Goal: Check status: Check status

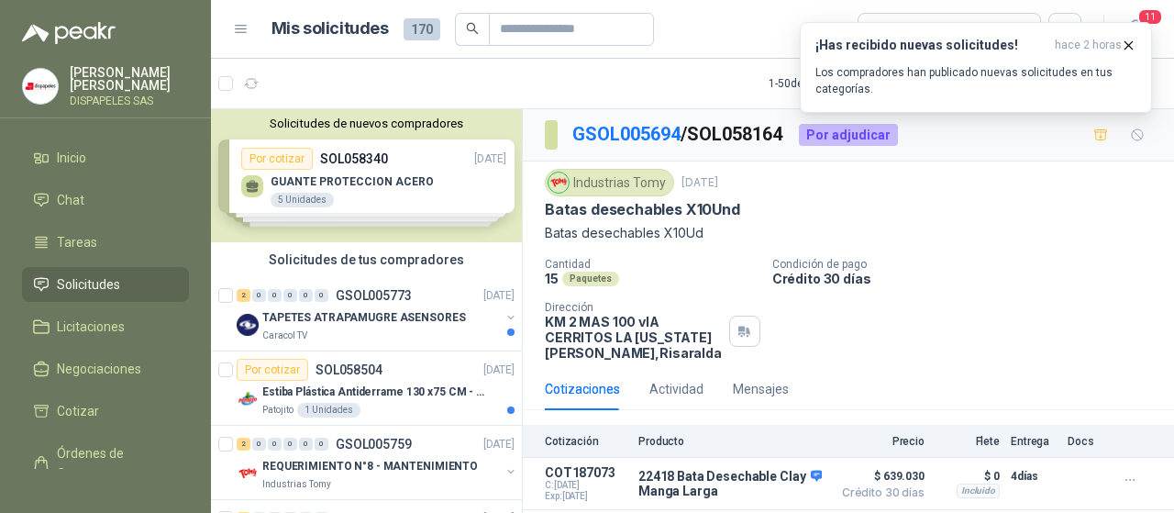
scroll to position [26, 0]
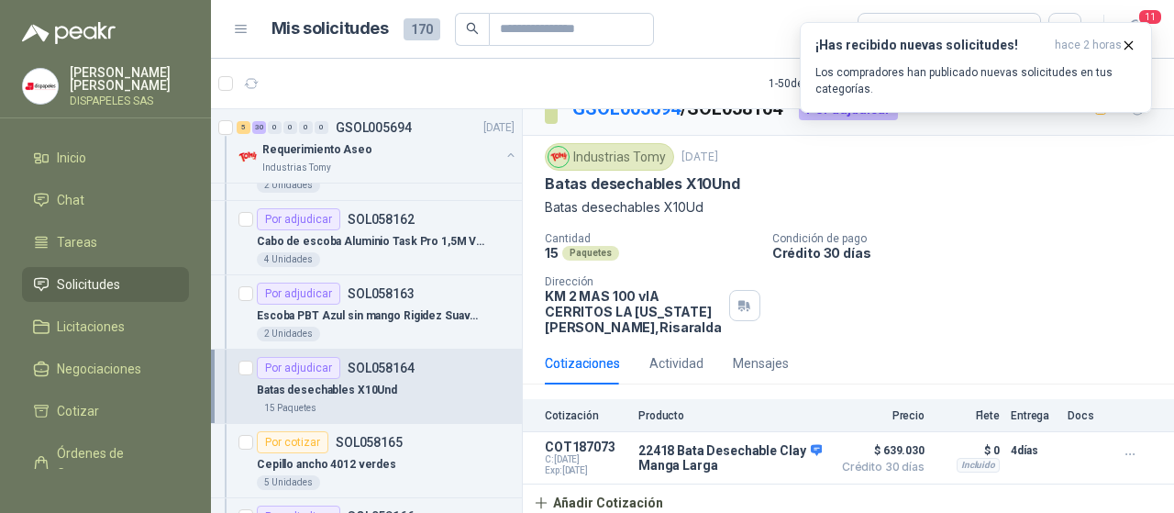
click at [134, 283] on li "Solicitudes" at bounding box center [105, 284] width 145 height 20
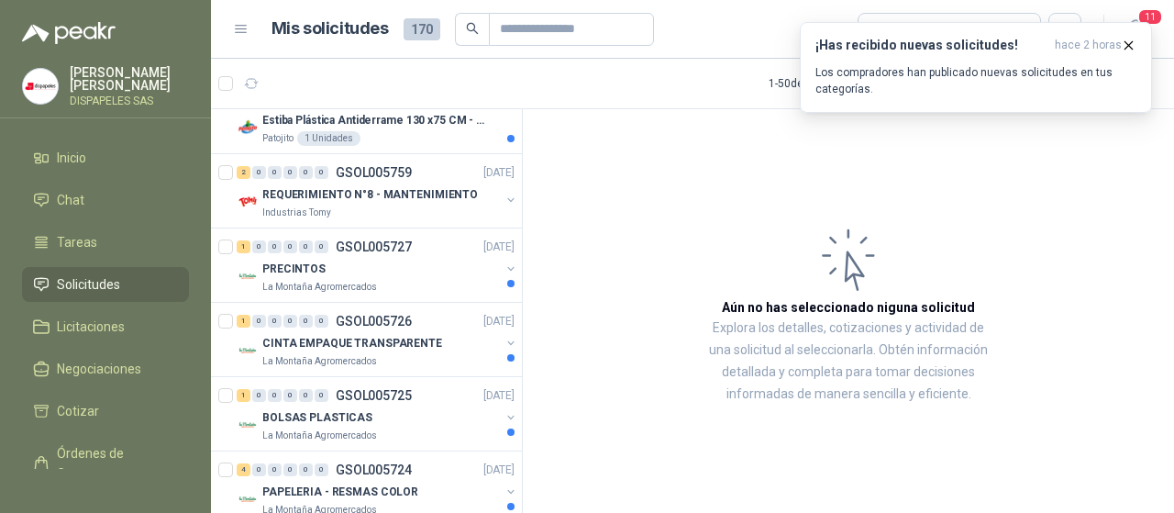
scroll to position [271, 0]
click at [317, 181] on div "2 0 0 0 0 0 GSOL005759 [DATE]" at bounding box center [378, 172] width 282 height 22
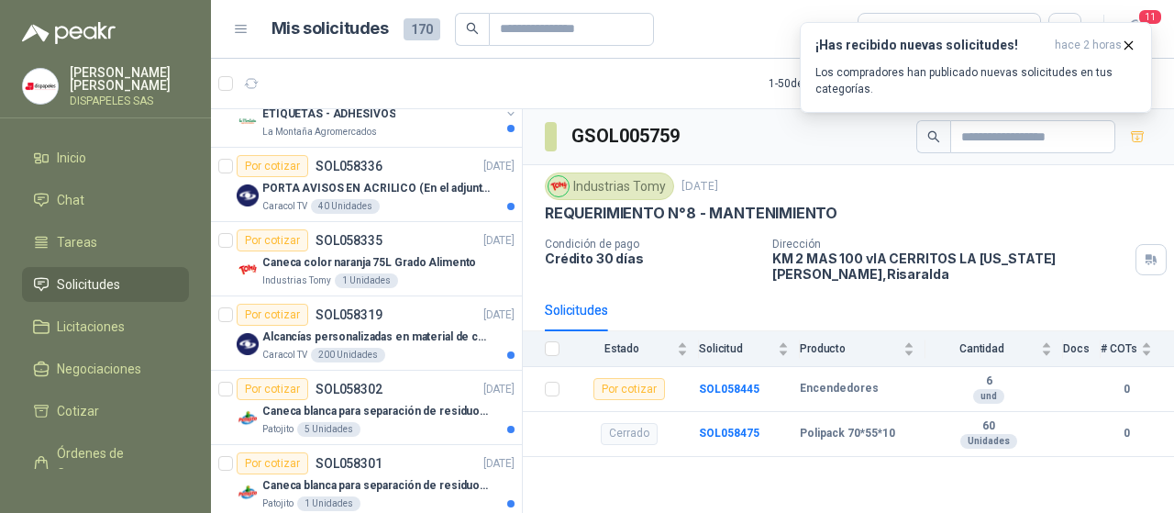
scroll to position [1044, 0]
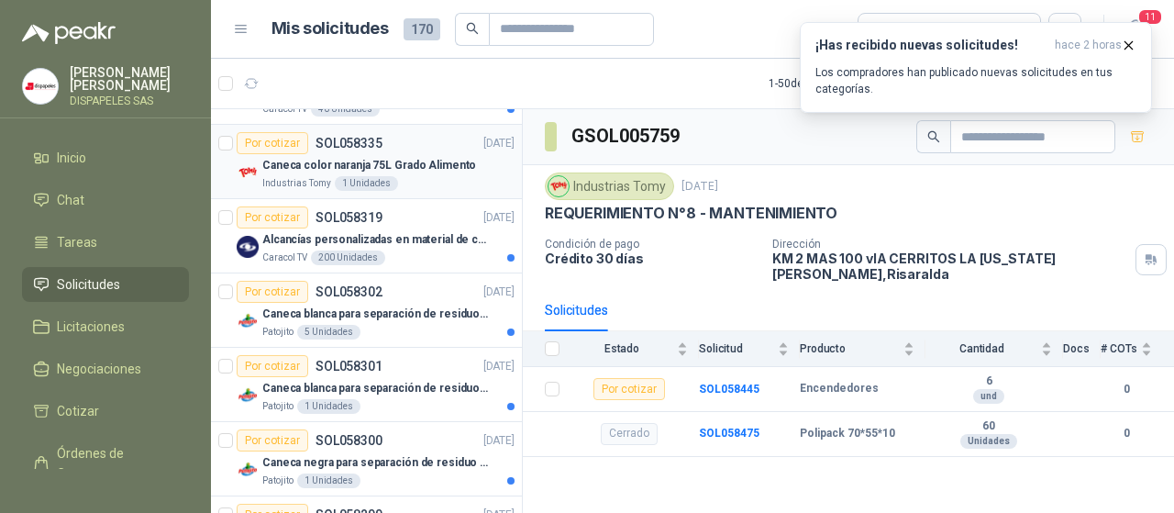
click at [438, 161] on p "Caneca color naranja 75L Grado Alimento" at bounding box center [369, 165] width 214 height 17
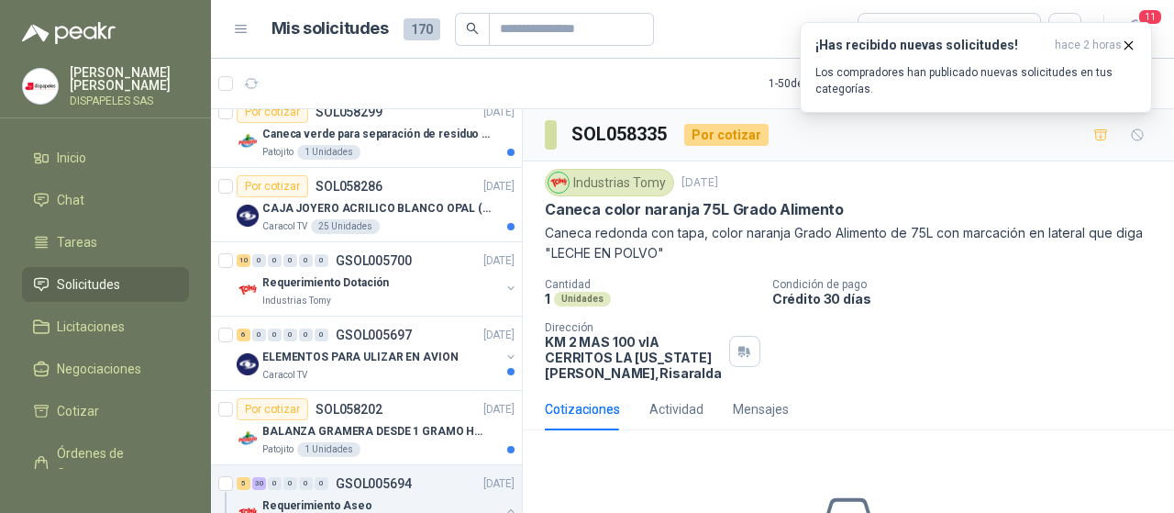
scroll to position [1457, 0]
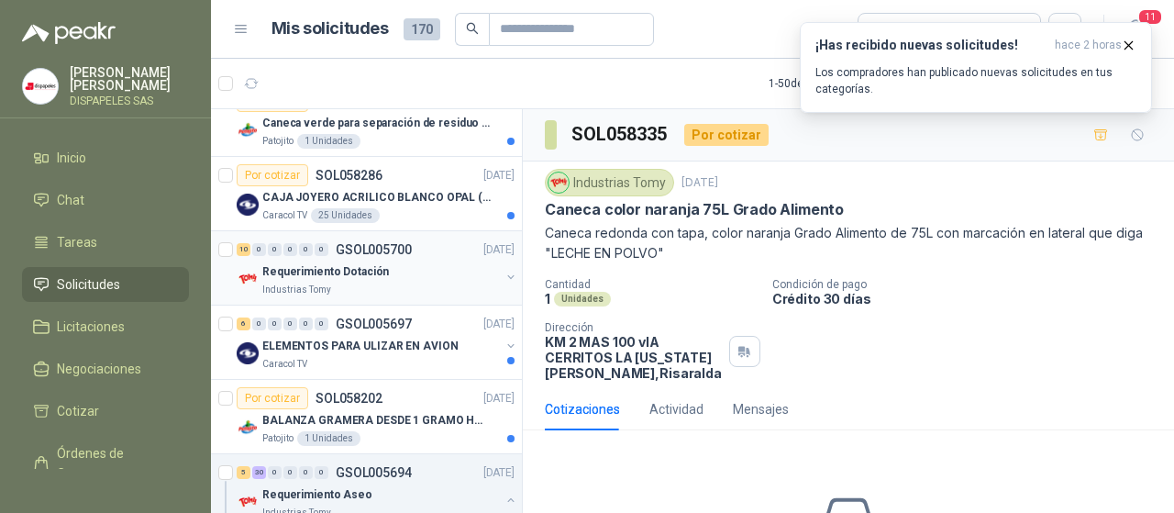
click at [341, 269] on p "Requerimiento Dotación" at bounding box center [325, 271] width 127 height 17
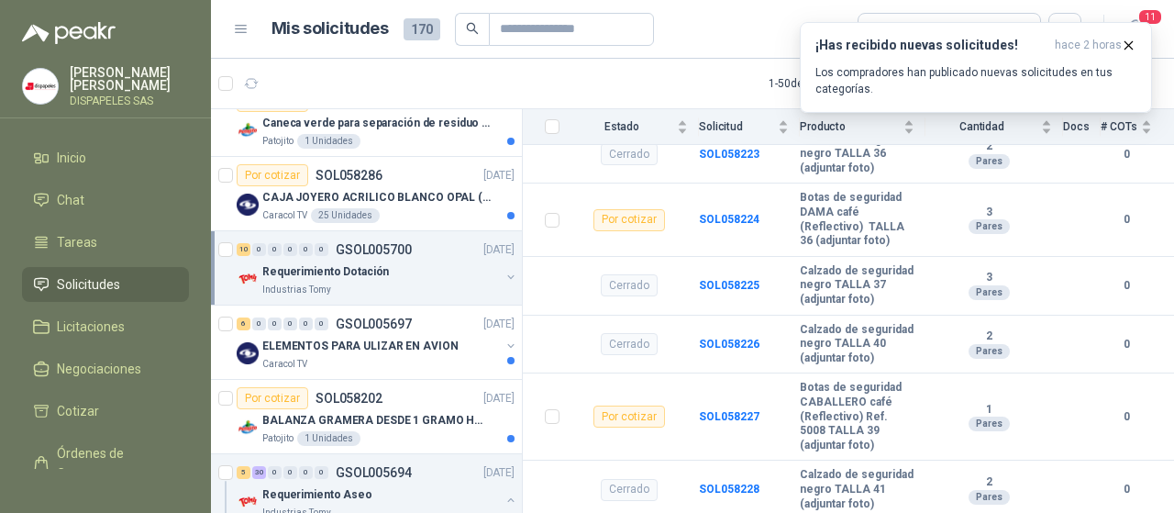
scroll to position [585, 0]
